Goal: Check status: Check status

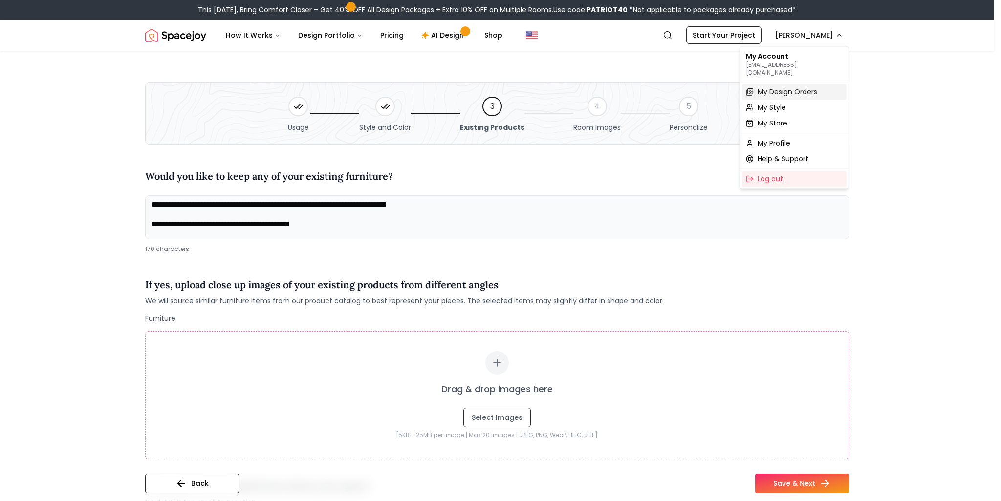
click at [492, 87] on span "My Design Orders" at bounding box center [787, 92] width 60 height 10
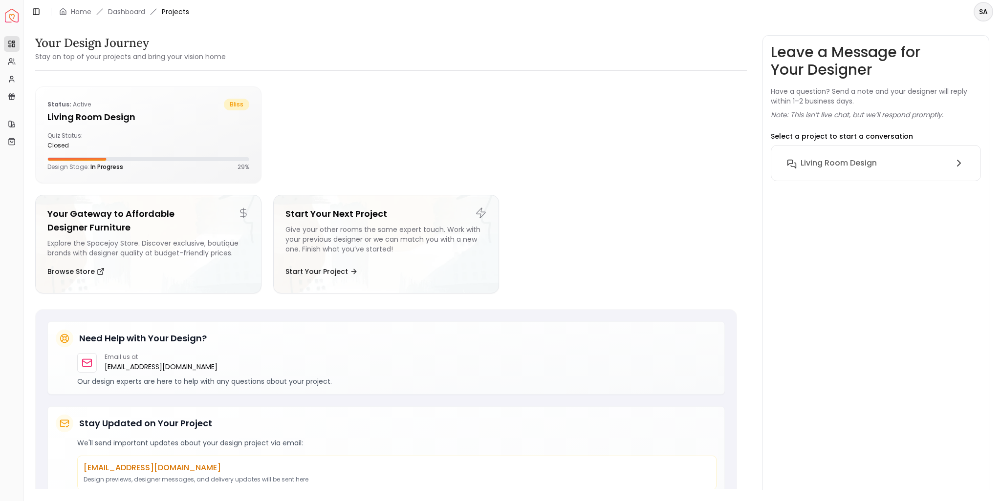
click at [492, 173] on div "Living Room design" at bounding box center [876, 163] width 210 height 36
click at [492, 161] on h6 "Living Room design" at bounding box center [838, 163] width 76 height 12
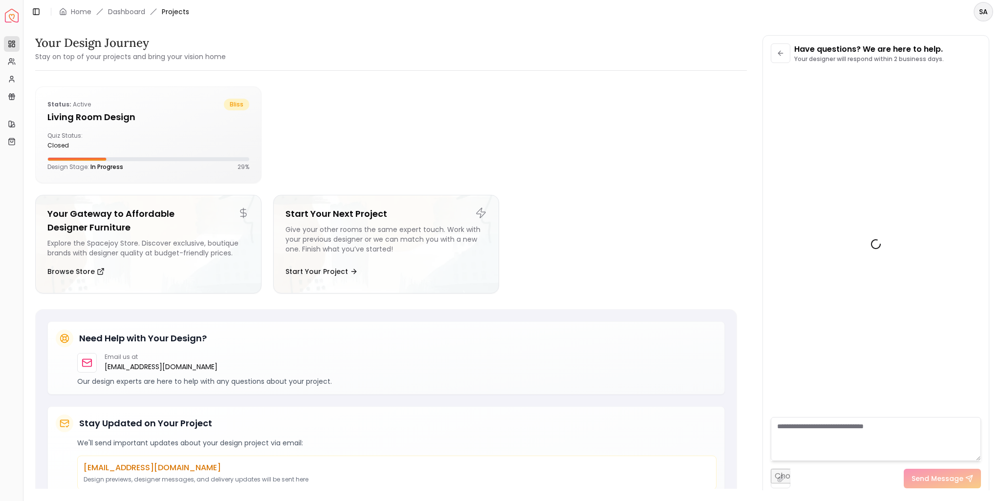
scroll to position [1201, 0]
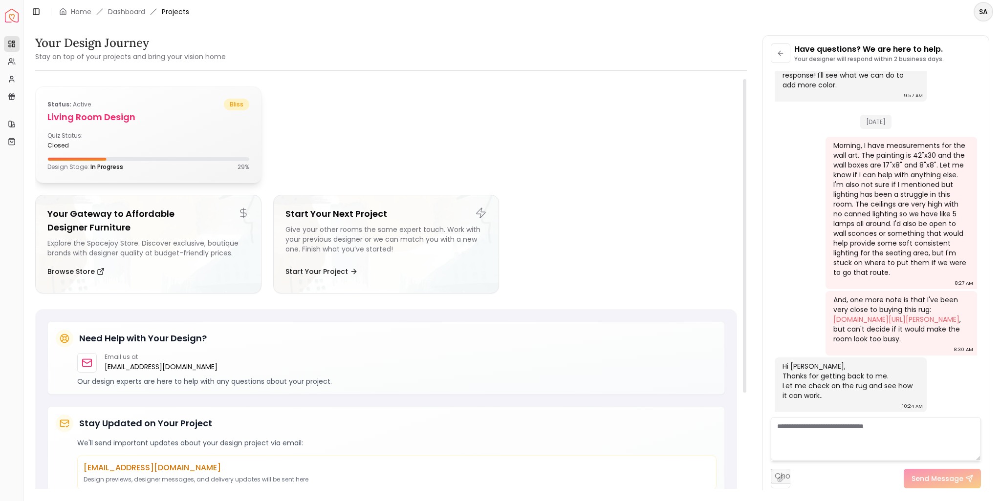
click at [196, 141] on div "Quiz Status: closed" at bounding box center [148, 141] width 202 height 18
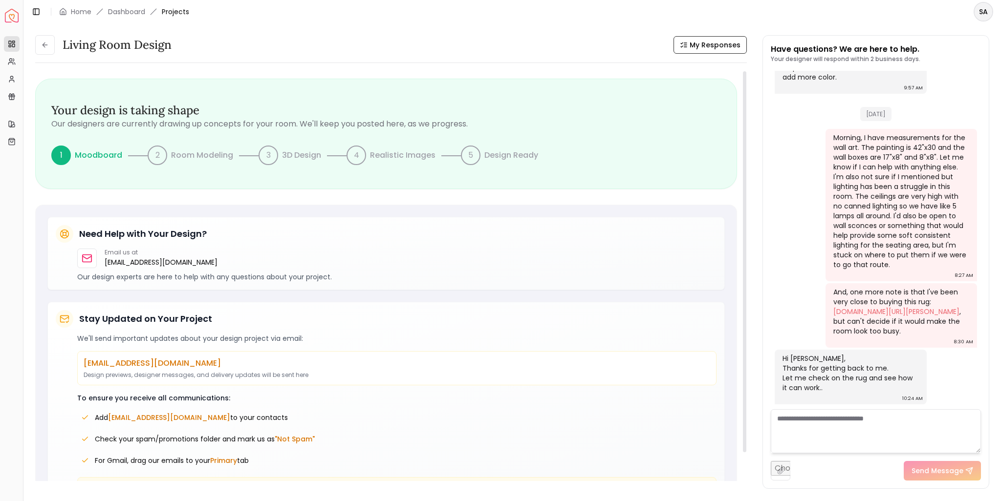
scroll to position [39, 0]
